Goal: Information Seeking & Learning: Check status

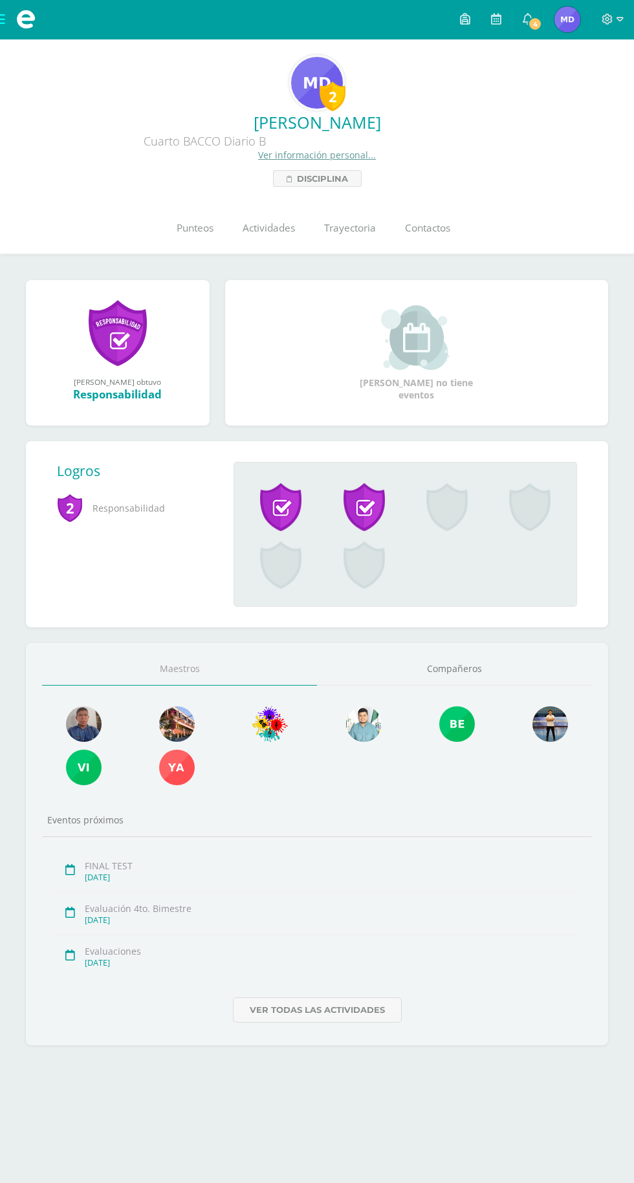
click at [553, 19] on span "[PERSON_NAME] Mi Perfil" at bounding box center [567, 19] width 31 height 26
click at [168, 243] on link "Punteos" at bounding box center [195, 228] width 66 height 52
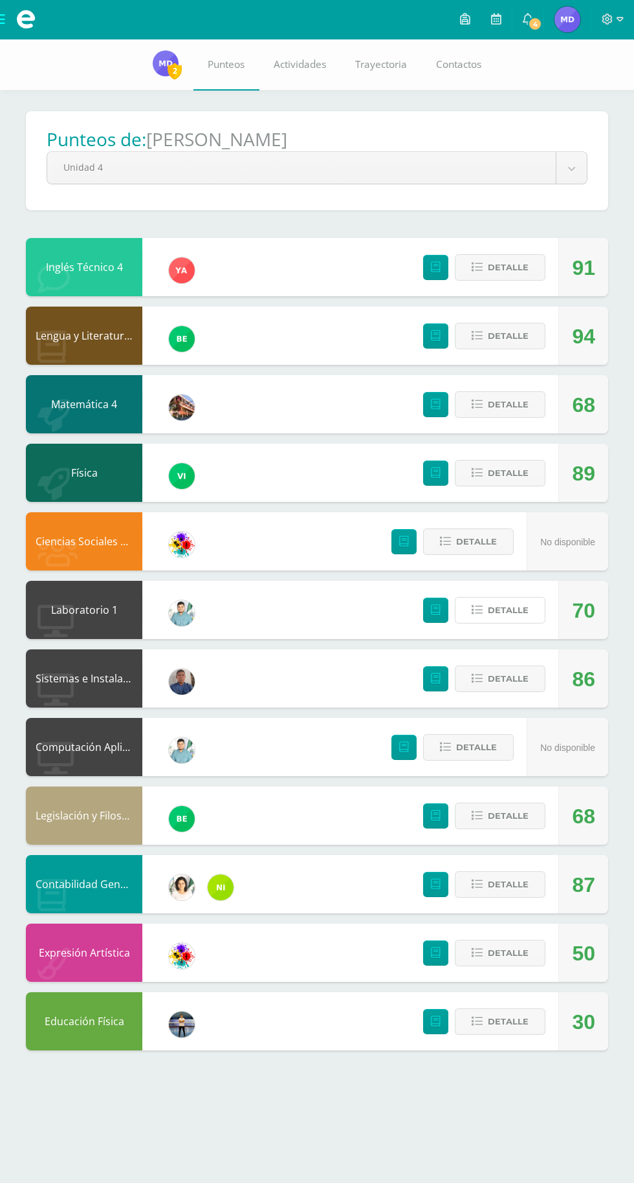
click at [494, 617] on span "Detalle" at bounding box center [508, 610] width 41 height 24
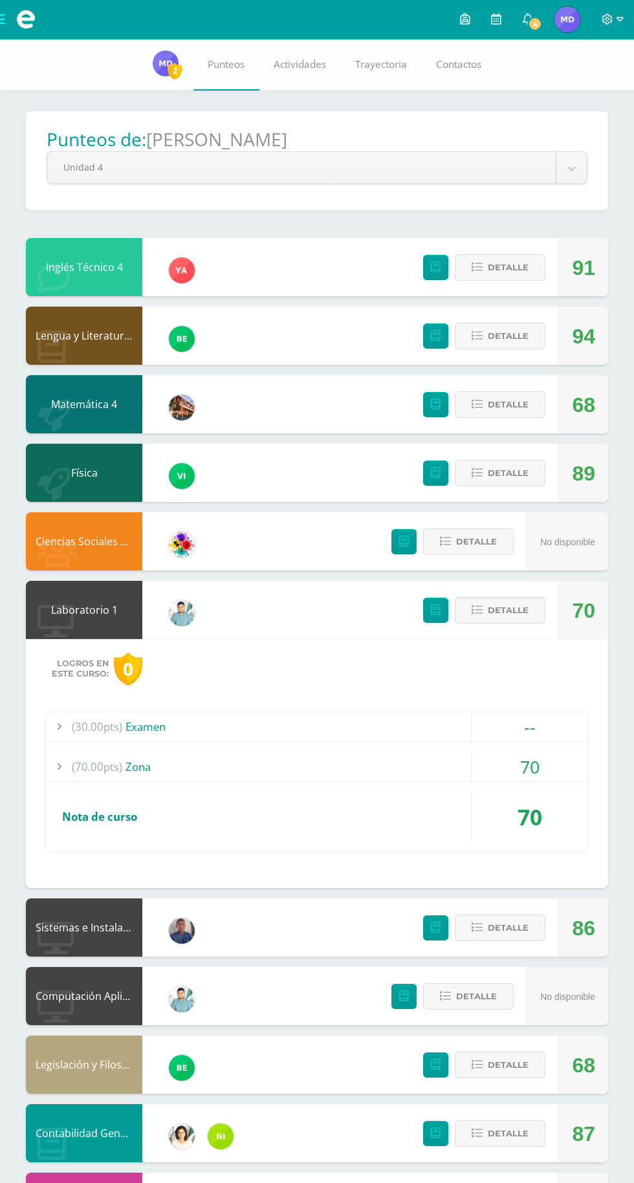
click at [488, 619] on span "Detalle" at bounding box center [508, 610] width 41 height 24
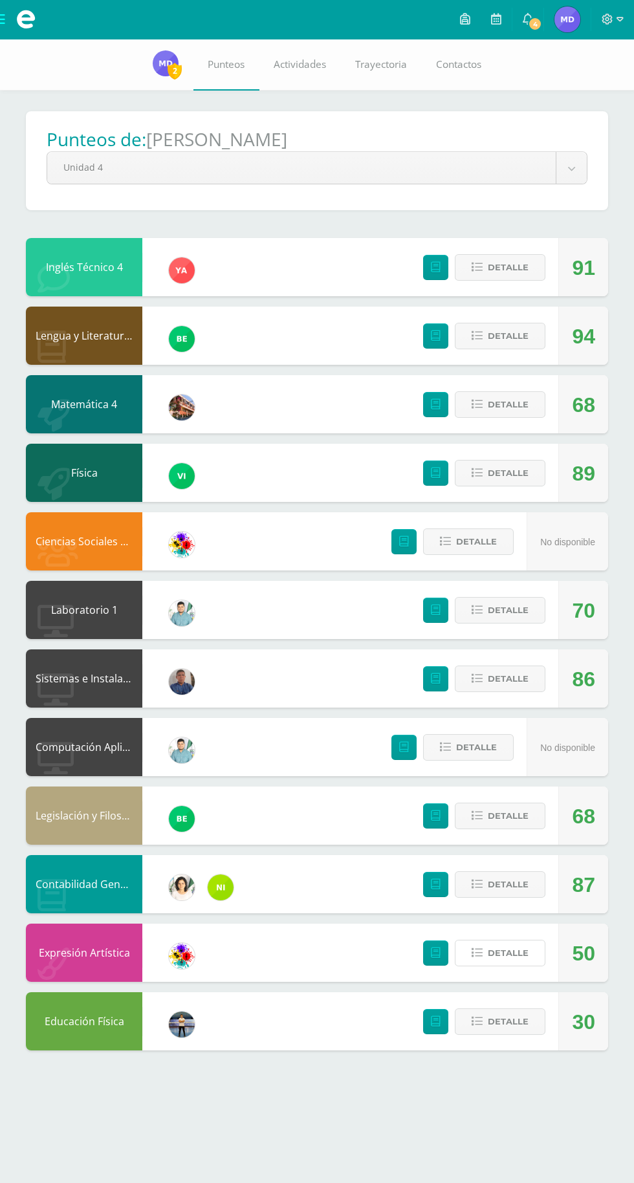
click at [508, 959] on span "Detalle" at bounding box center [508, 953] width 41 height 24
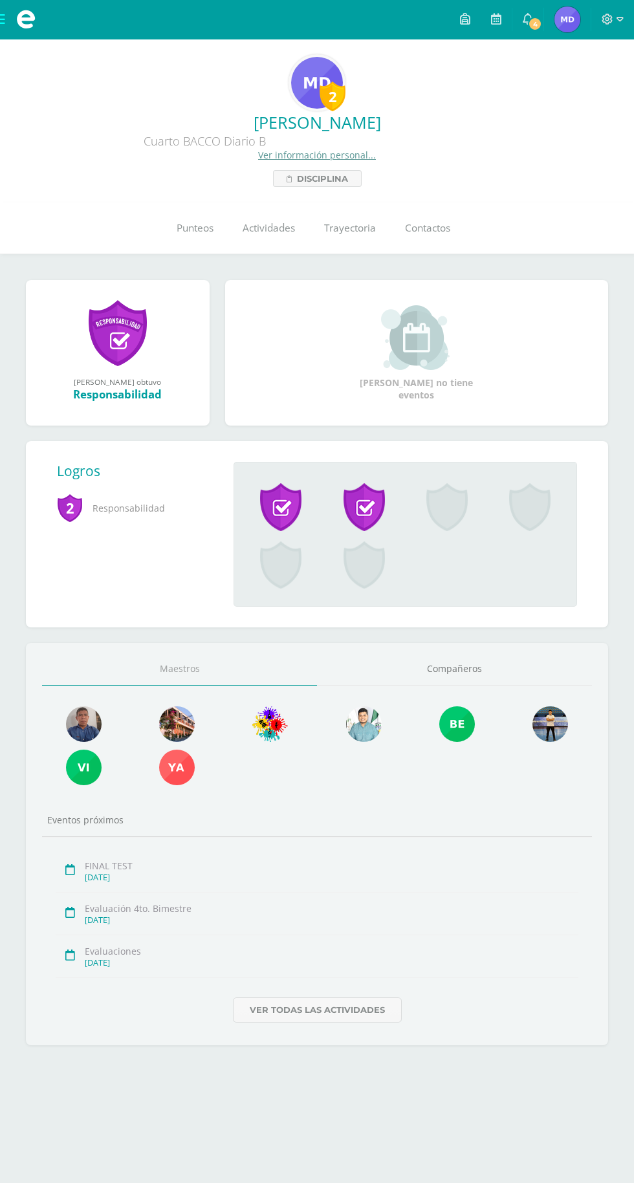
click at [521, 22] on link "4" at bounding box center [527, 19] width 31 height 39
click at [591, 388] on div "[PERSON_NAME] no tiene eventos" at bounding box center [416, 353] width 393 height 96
click at [541, 37] on link "0" at bounding box center [527, 19] width 31 height 39
click at [204, 206] on link "Punteos" at bounding box center [195, 228] width 66 height 52
click at [562, 17] on img at bounding box center [567, 19] width 26 height 26
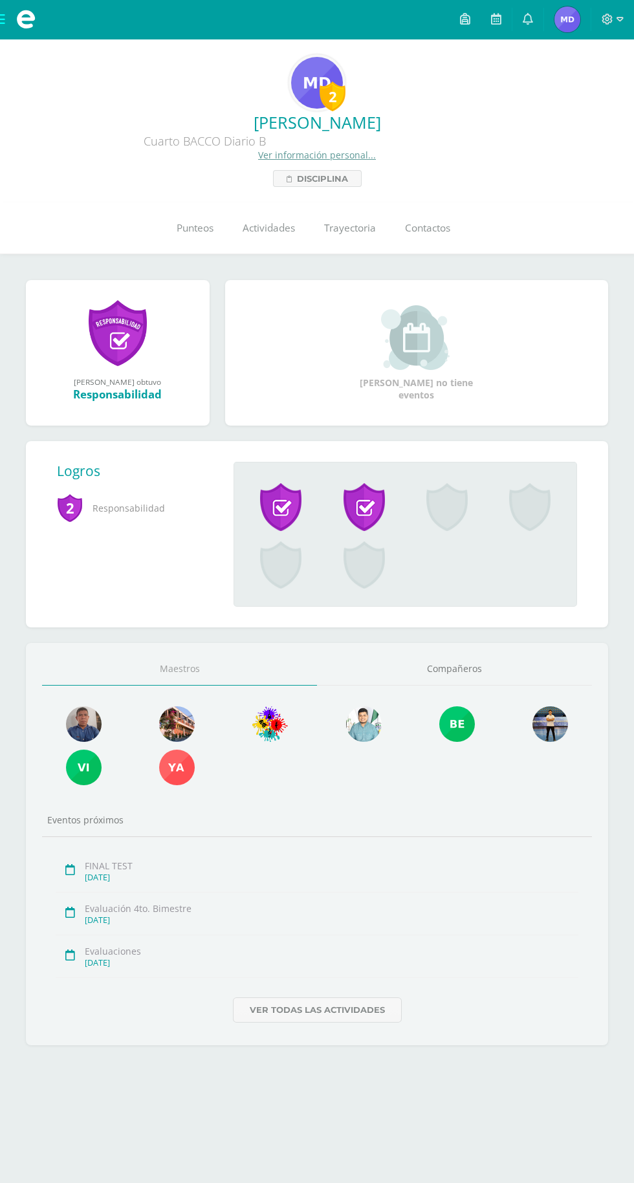
click at [582, 19] on span "[PERSON_NAME] Mi Perfil" at bounding box center [567, 19] width 31 height 26
click at [553, 19] on span "Melannie Esmeralda Mi Perfil" at bounding box center [567, 19] width 31 height 26
click at [570, 14] on img at bounding box center [567, 19] width 26 height 26
click at [191, 231] on span "Punteos" at bounding box center [195, 228] width 37 height 14
